Goal: Communication & Community: Answer question/provide support

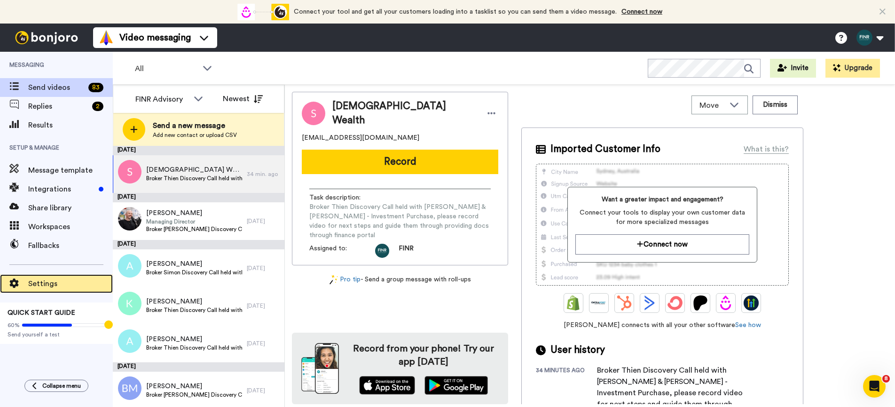
click at [50, 290] on div "Settings" at bounding box center [56, 283] width 113 height 19
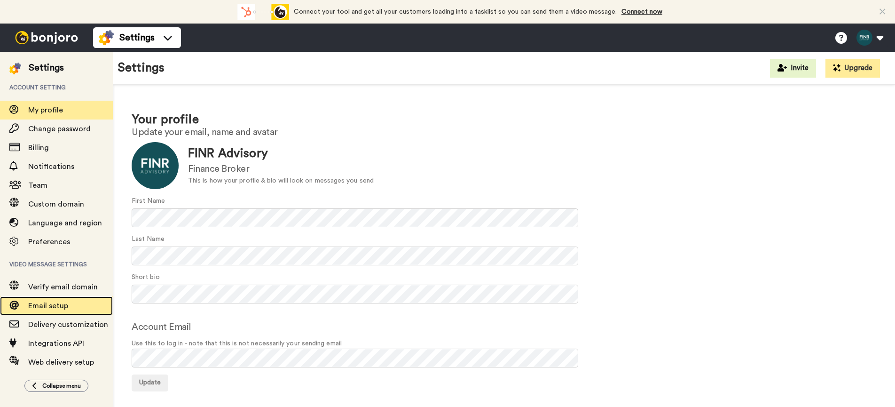
click at [59, 304] on span "Email setup" at bounding box center [48, 306] width 40 height 8
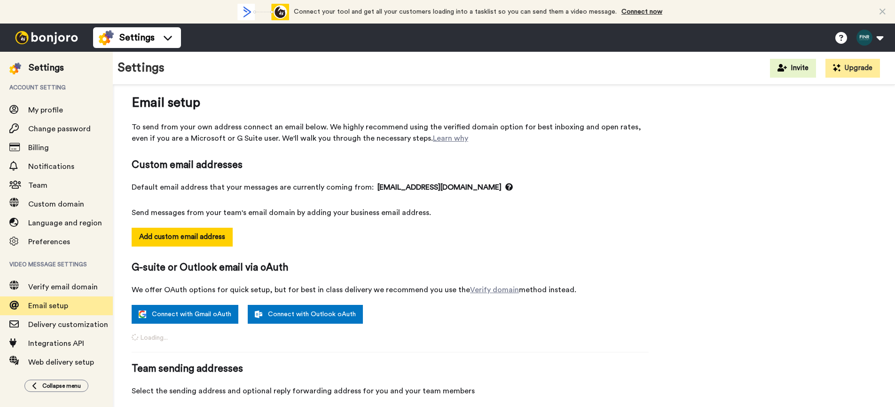
select select "146163"
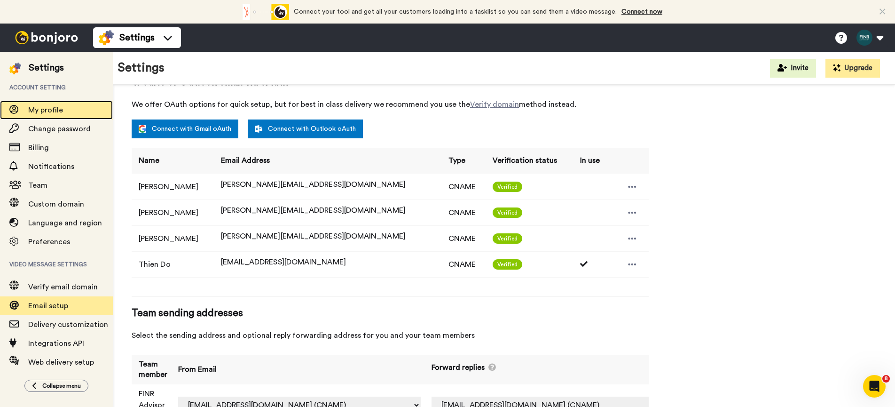
click at [47, 110] on span "My profile" at bounding box center [45, 110] width 35 height 8
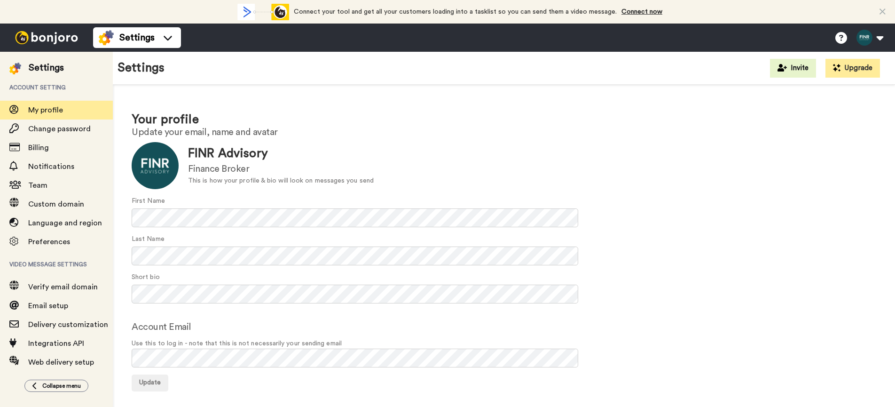
click at [61, 33] on img at bounding box center [46, 37] width 71 height 13
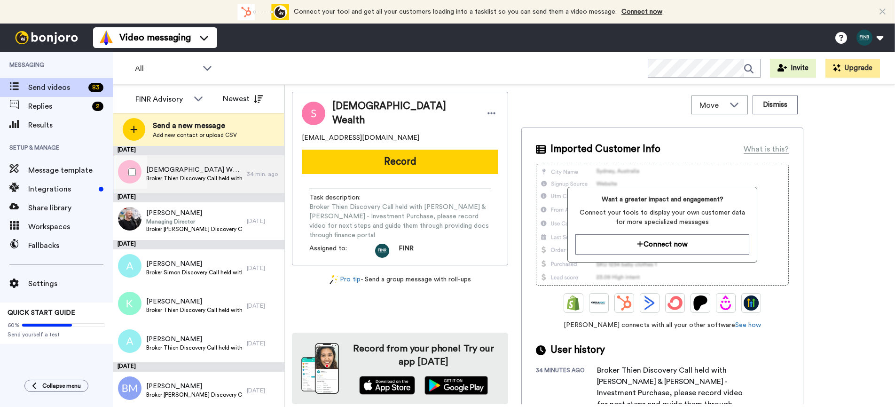
click at [198, 178] on span "Broker Thien Discovery Call held with Sunni Wealth & Scott Harrison - Investmen…" at bounding box center [194, 178] width 96 height 8
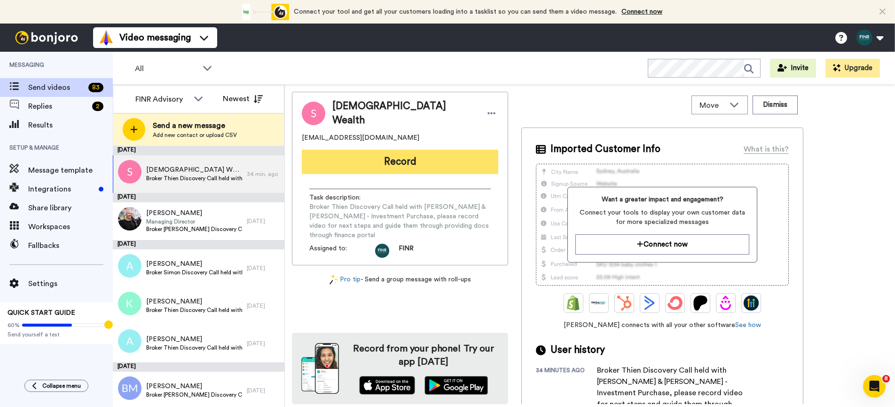
click at [399, 163] on button "Record" at bounding box center [400, 161] width 196 height 24
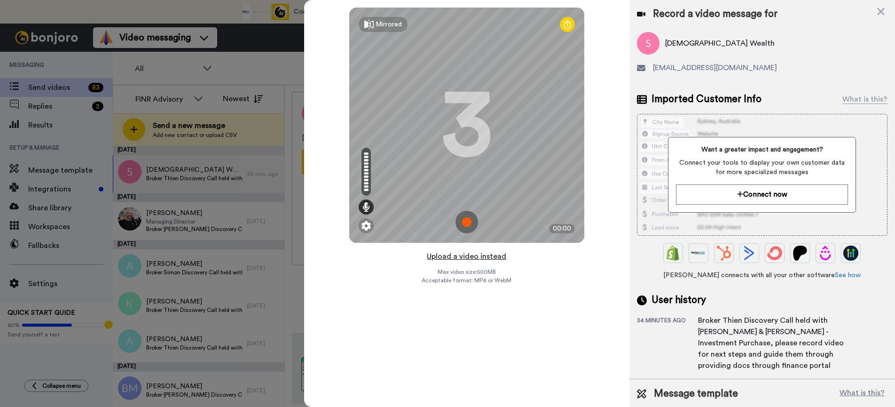
click at [463, 256] on button "Upload a video instead" at bounding box center [466, 256] width 85 height 12
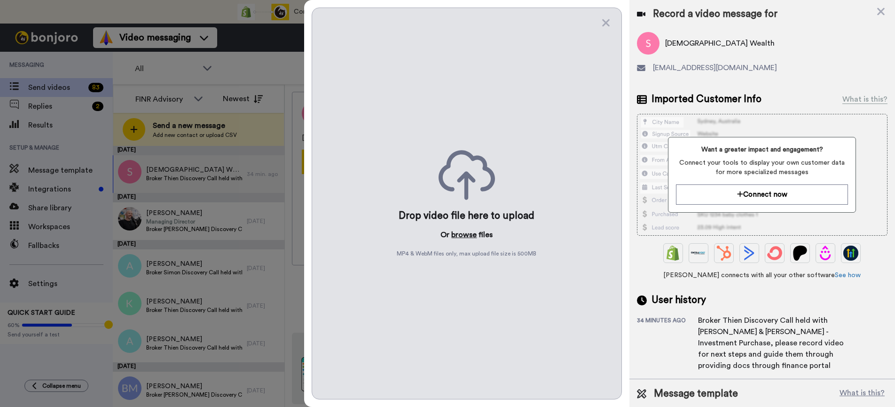
click at [472, 235] on button "browse" at bounding box center [463, 234] width 25 height 11
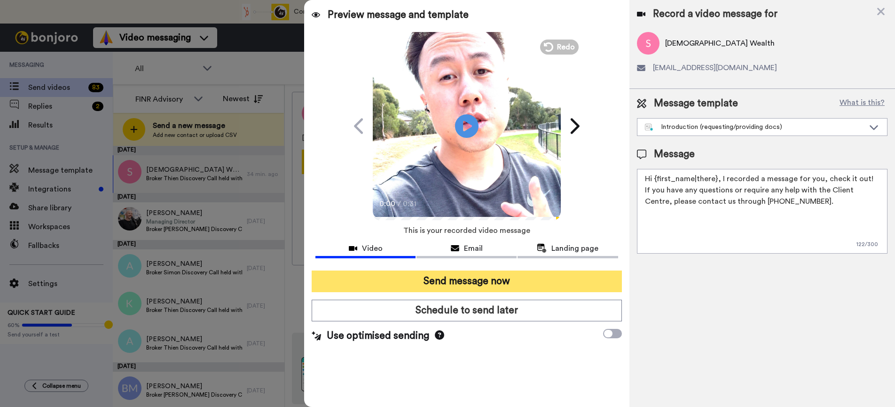
click at [476, 281] on button "Send message now" at bounding box center [467, 281] width 310 height 22
